Goal: Task Accomplishment & Management: Manage account settings

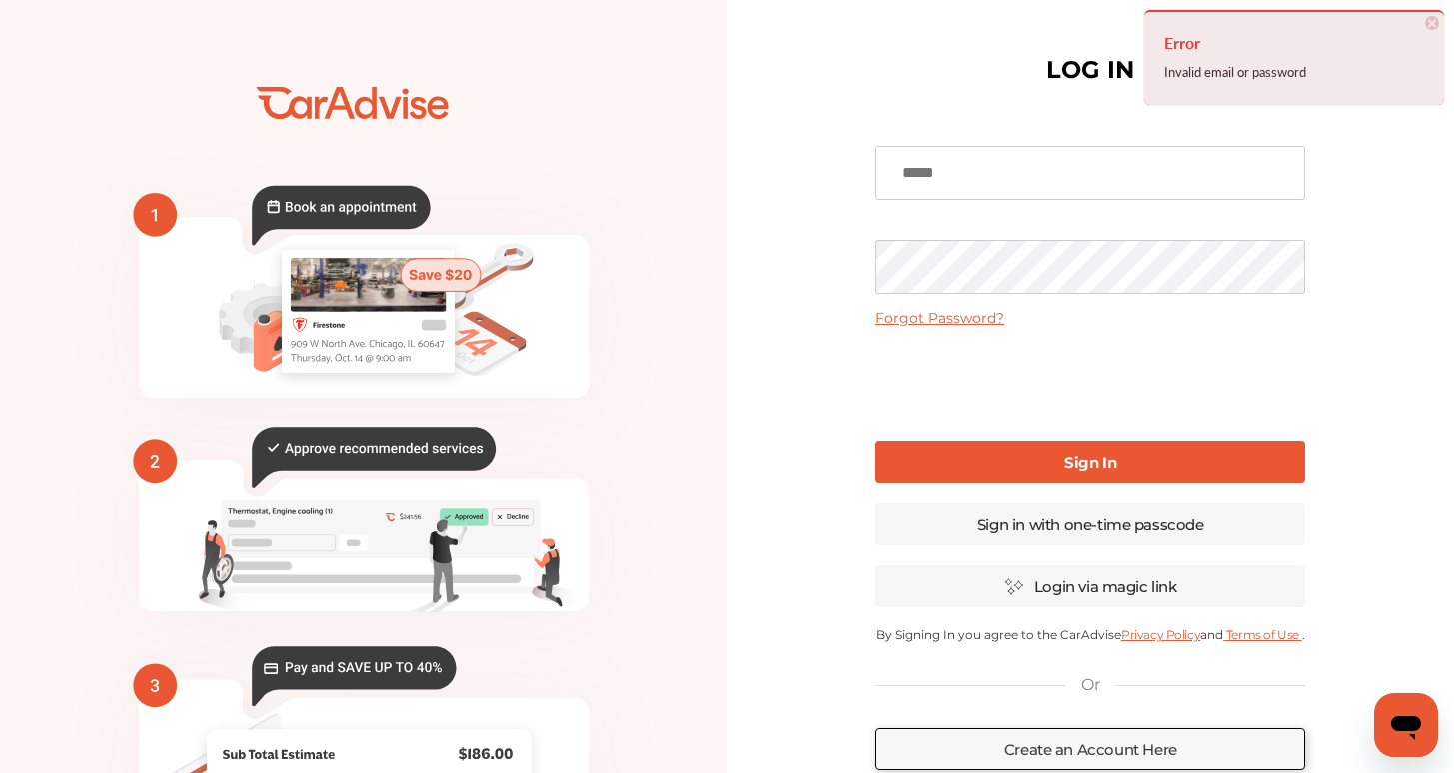
type input "**********"
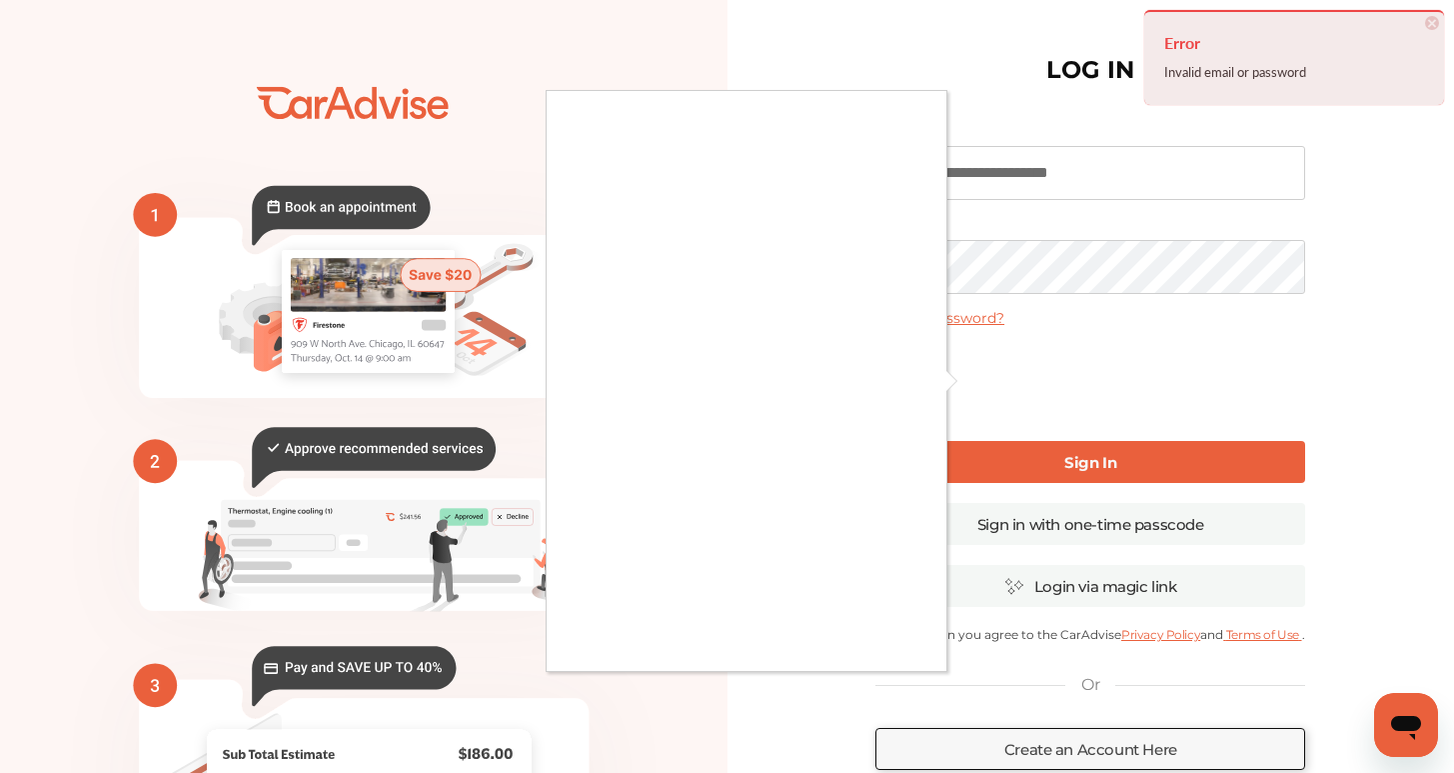
click at [1033, 468] on div at bounding box center [727, 386] width 1454 height 773
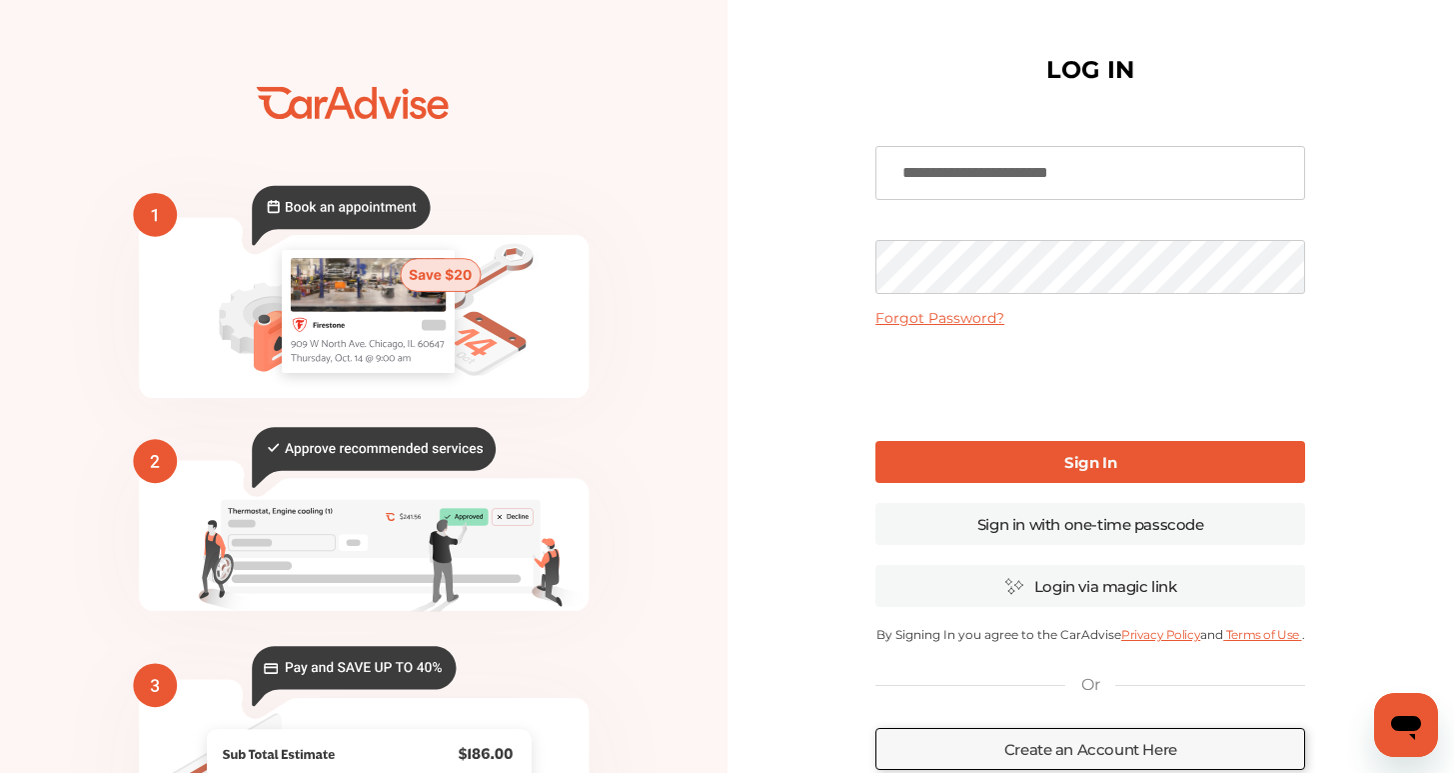
click at [1170, 465] on link "Sign In" at bounding box center [1091, 462] width 430 height 42
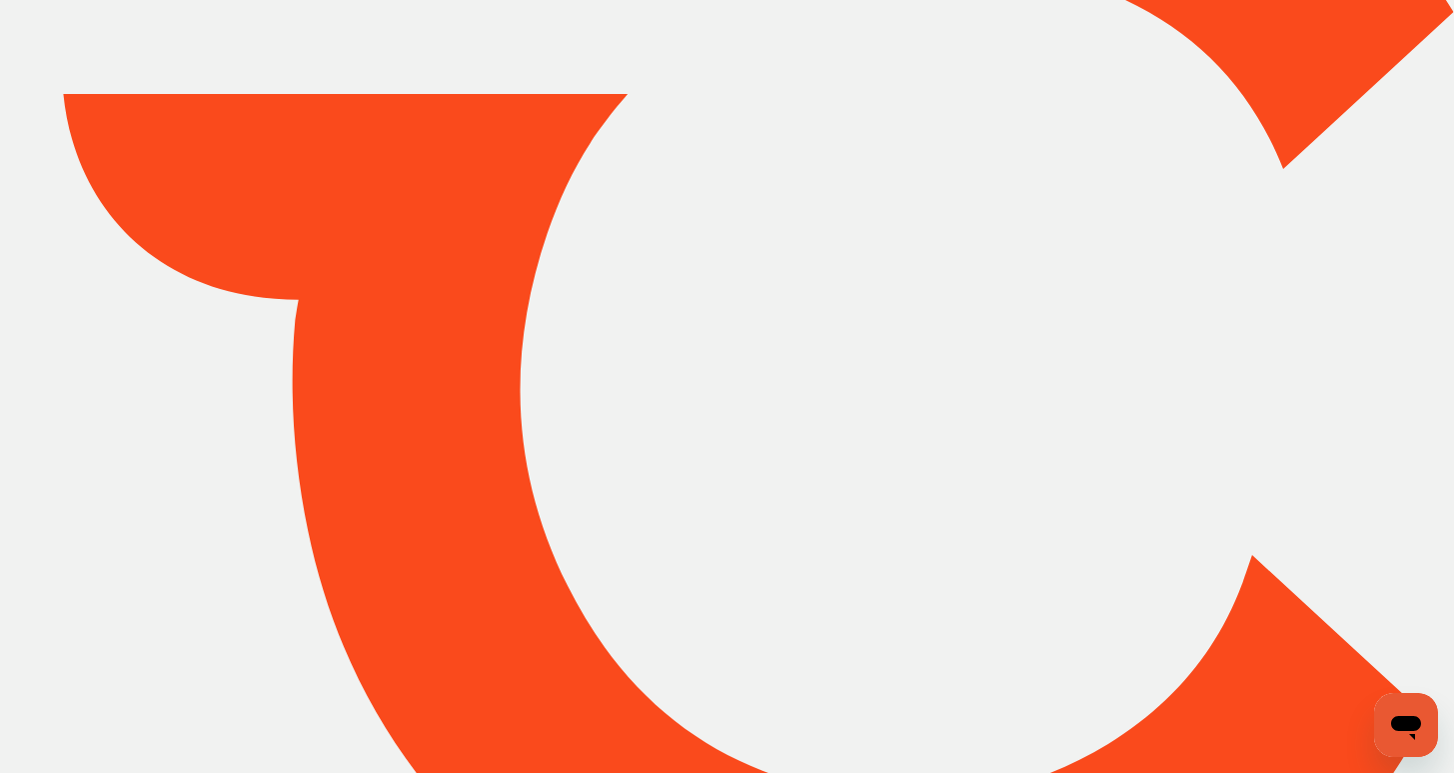
type input "*****"
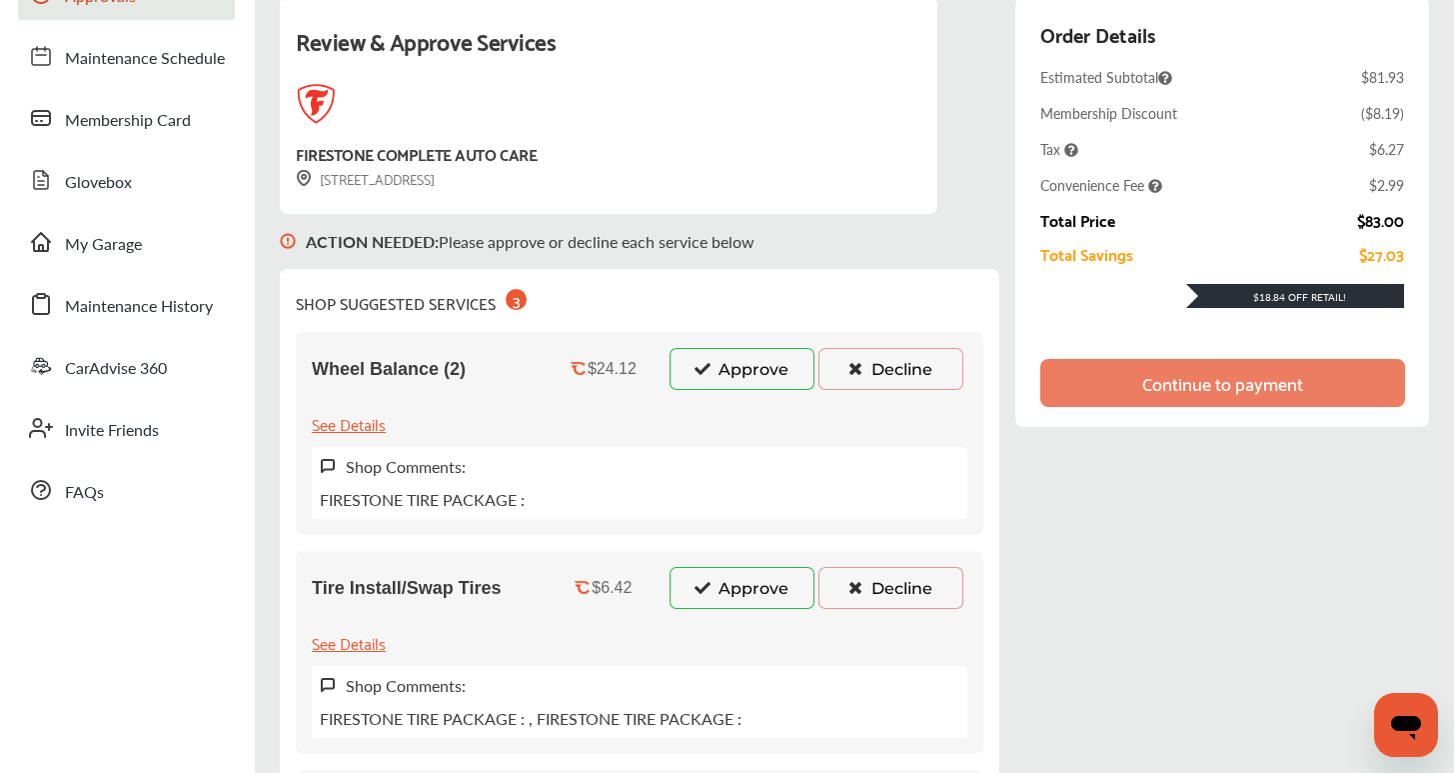
scroll to position [345, 0]
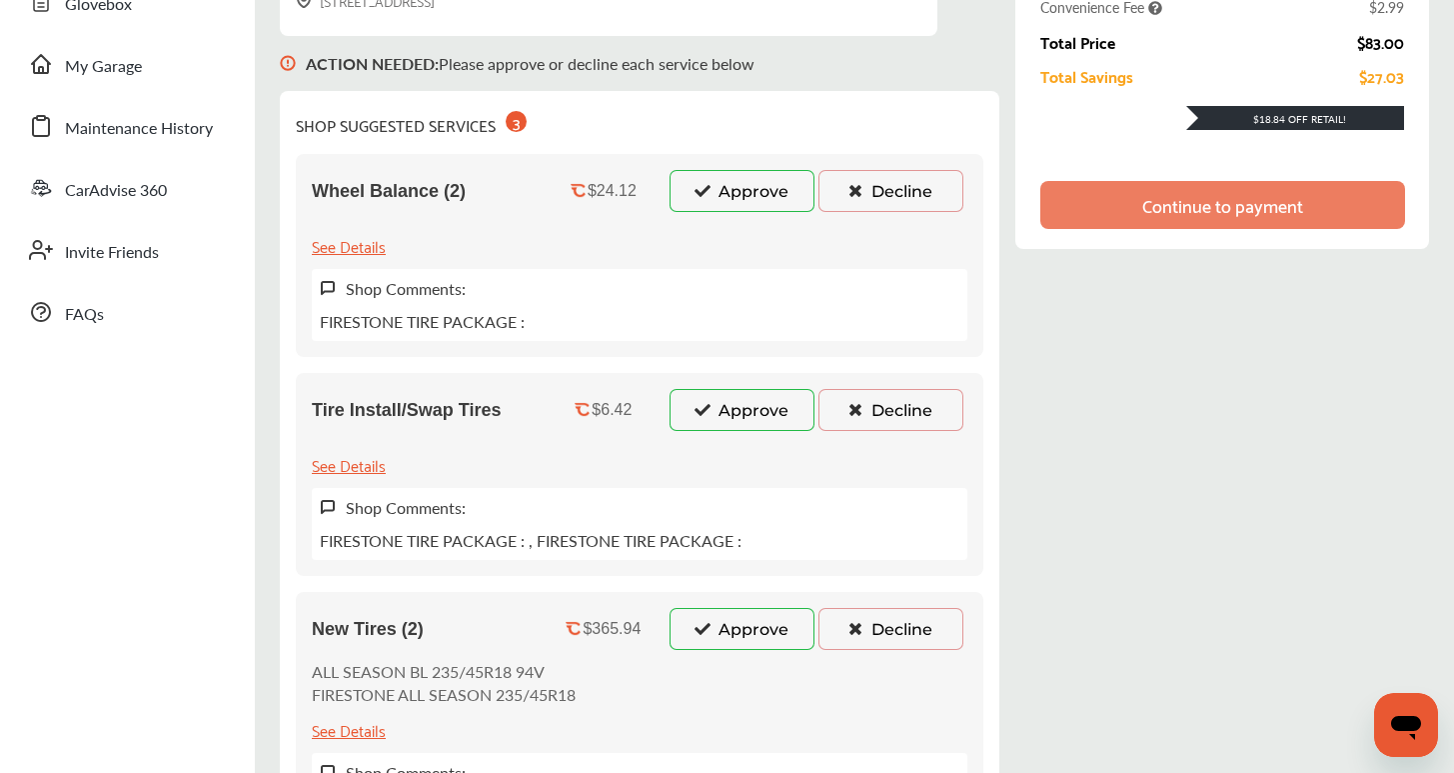
click at [749, 419] on button "Approve" at bounding box center [742, 410] width 145 height 42
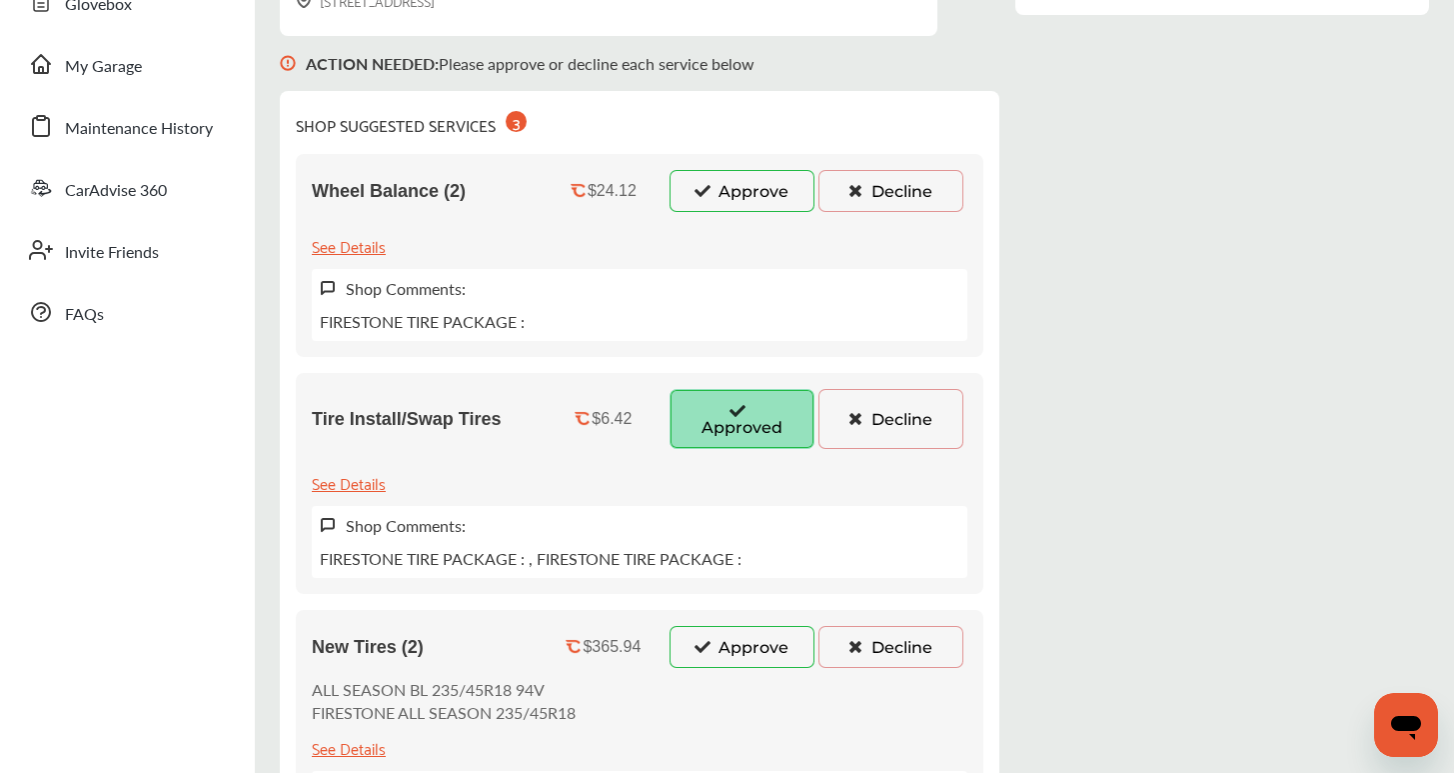
click at [747, 184] on button "Approve" at bounding box center [742, 191] width 145 height 42
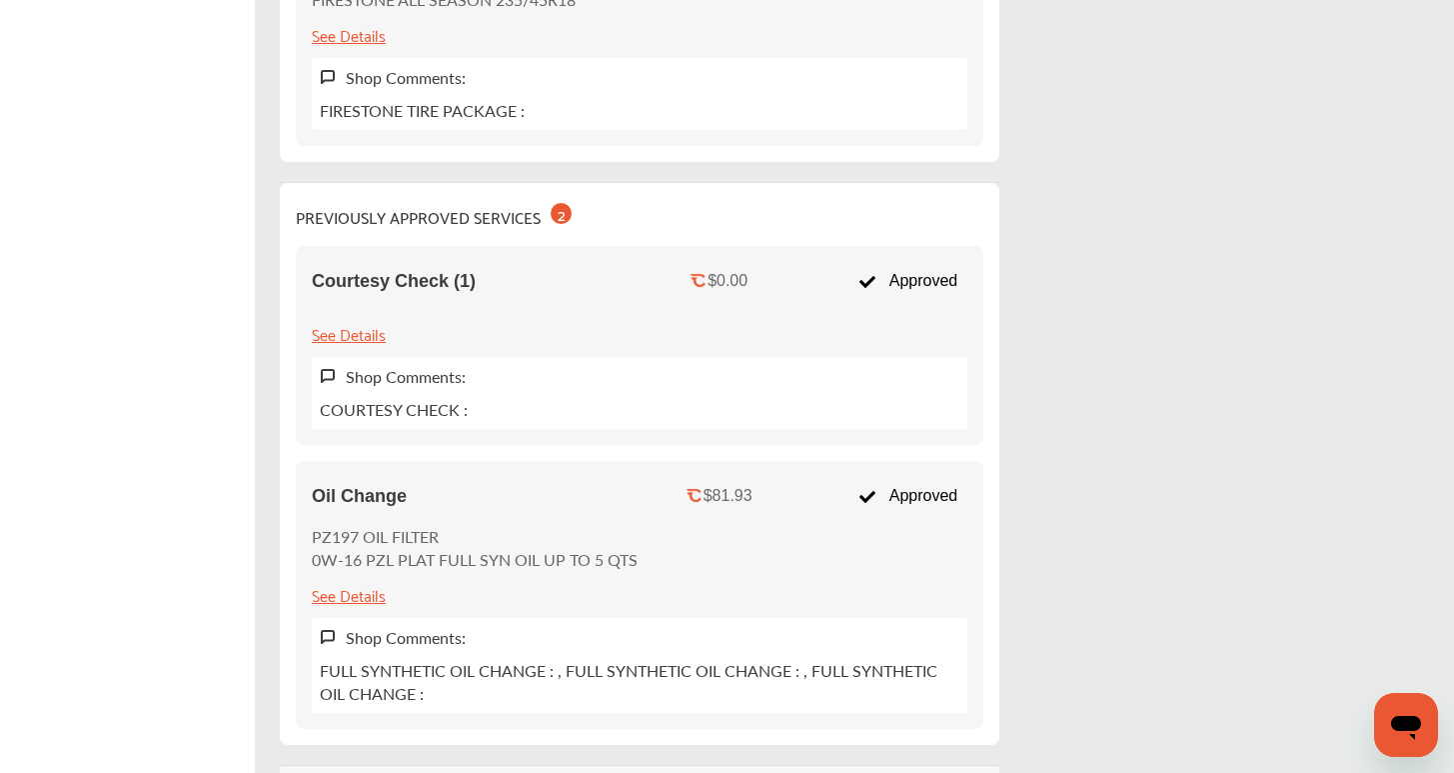
scroll to position [660, 0]
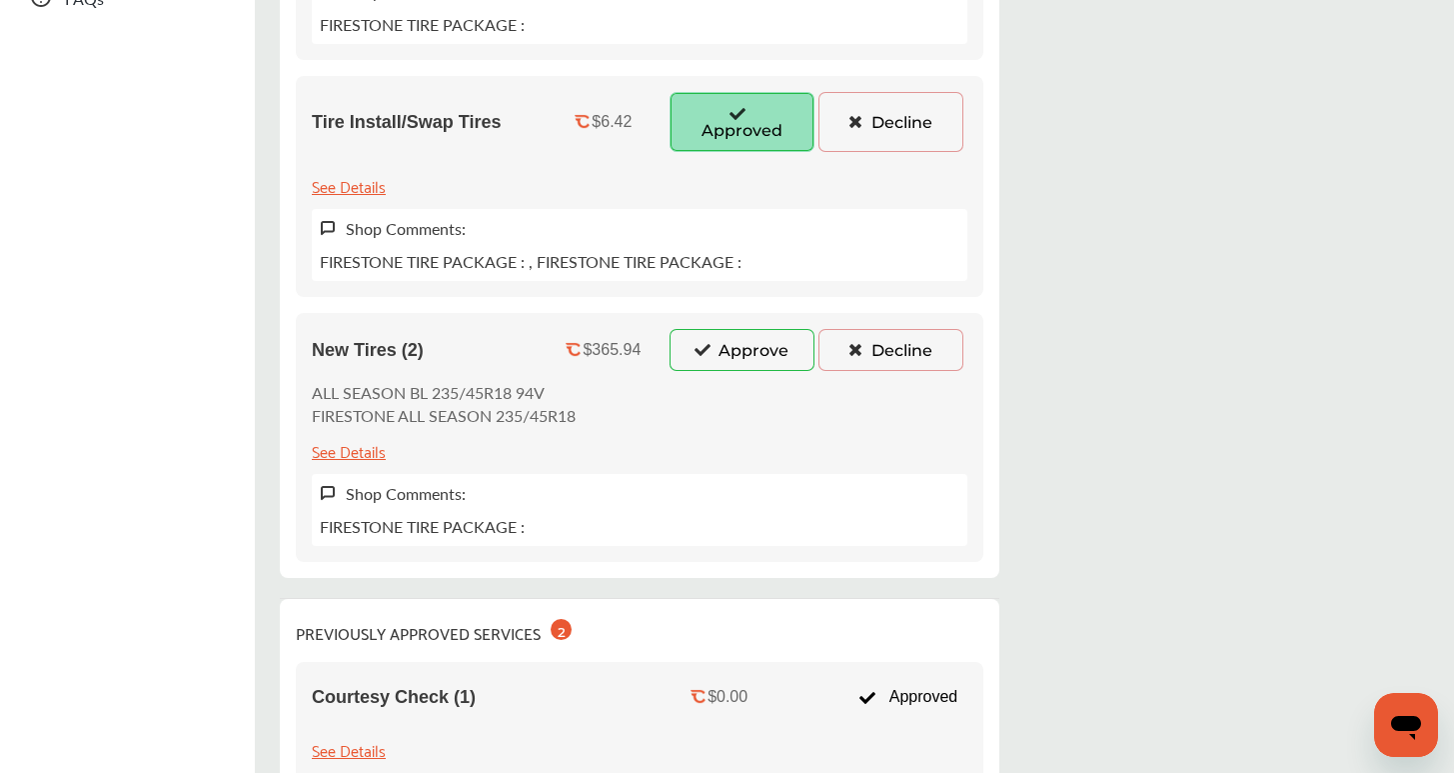
drag, startPoint x: 584, startPoint y: 419, endPoint x: 505, endPoint y: 428, distance: 79.5
click at [505, 428] on div "New Tires (2) $365.94 Approve Decline ALL SEASON BL 235/45R18 94V FIRESTONE ALL…" at bounding box center [640, 437] width 688 height 249
drag, startPoint x: 526, startPoint y: 415, endPoint x: 495, endPoint y: 422, distance: 31.8
click at [495, 422] on p "FIRESTONE ALL SEASON 235/45R18" at bounding box center [444, 415] width 264 height 23
drag, startPoint x: 590, startPoint y: 412, endPoint x: 282, endPoint y: 420, distance: 307.9
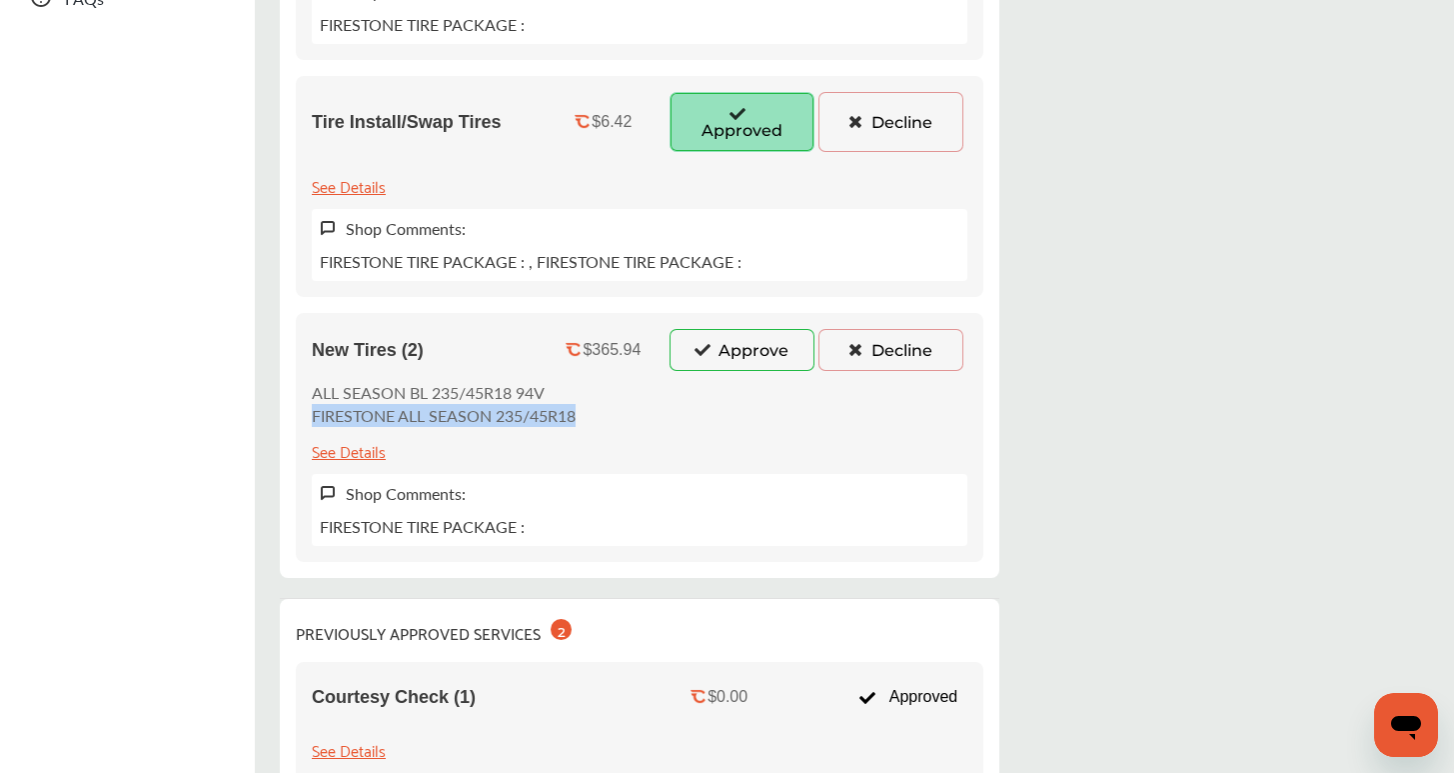
click at [282, 420] on div "SHOP SUGGESTED SERVICES 3 Wheel Balance (2) $24.12 Approved Decline See Details…" at bounding box center [640, 177] width 720 height 802
copy p "FIRESTONE ALL SEASON 235/45R18"
click at [716, 363] on button "Approve" at bounding box center [742, 350] width 145 height 42
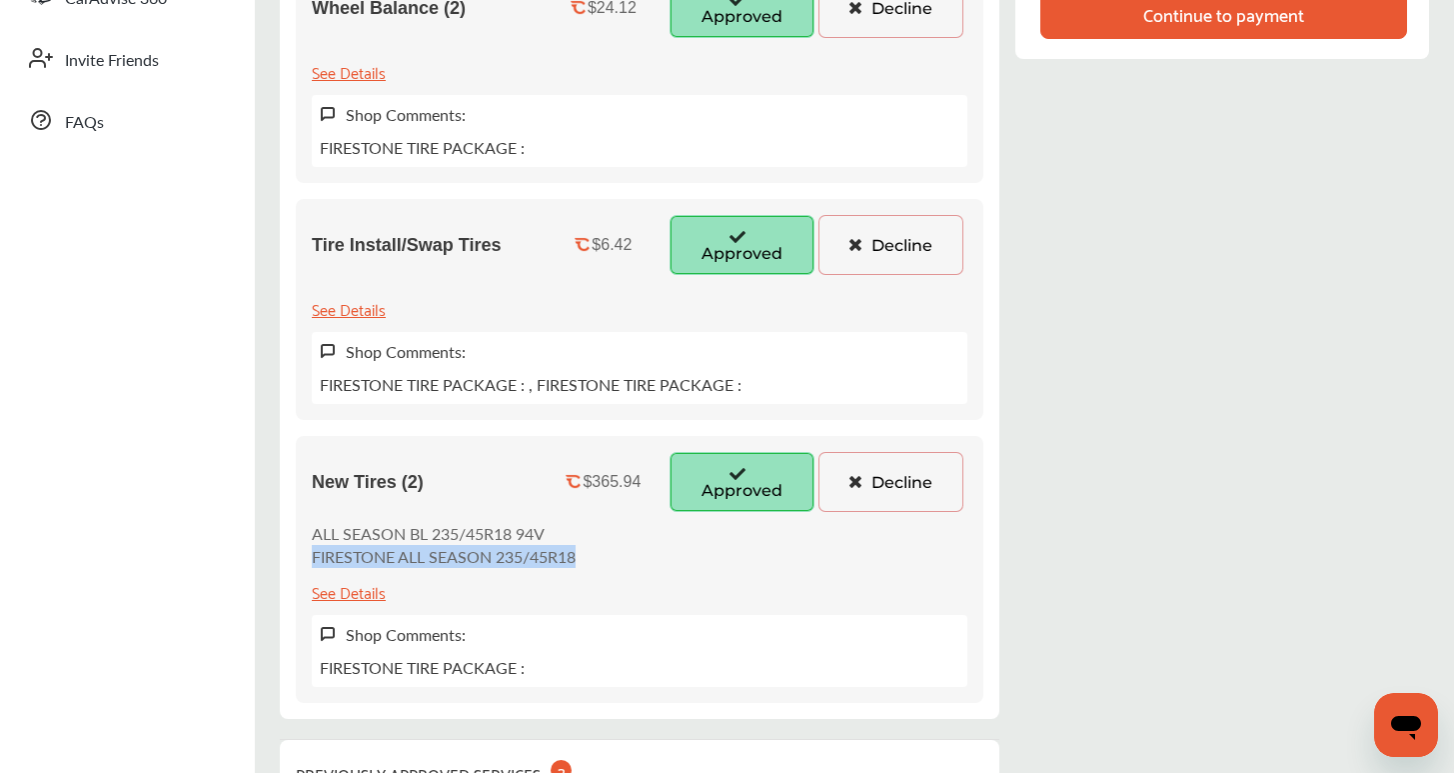
scroll to position [665, 0]
